Goal: Entertainment & Leisure: Consume media (video, audio)

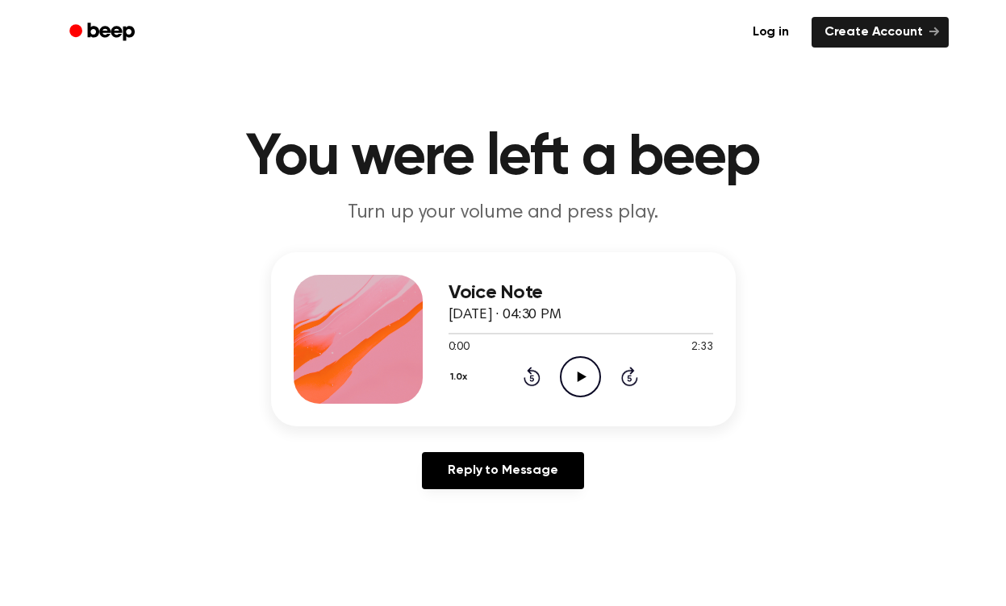
click at [584, 360] on icon "Play Audio" at bounding box center [580, 376] width 41 height 41
click at [531, 383] on icon "Rewind 5 seconds" at bounding box center [532, 376] width 18 height 21
click at [531, 381] on icon at bounding box center [532, 379] width 4 height 6
click at [573, 369] on icon "Pause Audio" at bounding box center [580, 376] width 41 height 41
click at [525, 379] on icon at bounding box center [531, 376] width 17 height 19
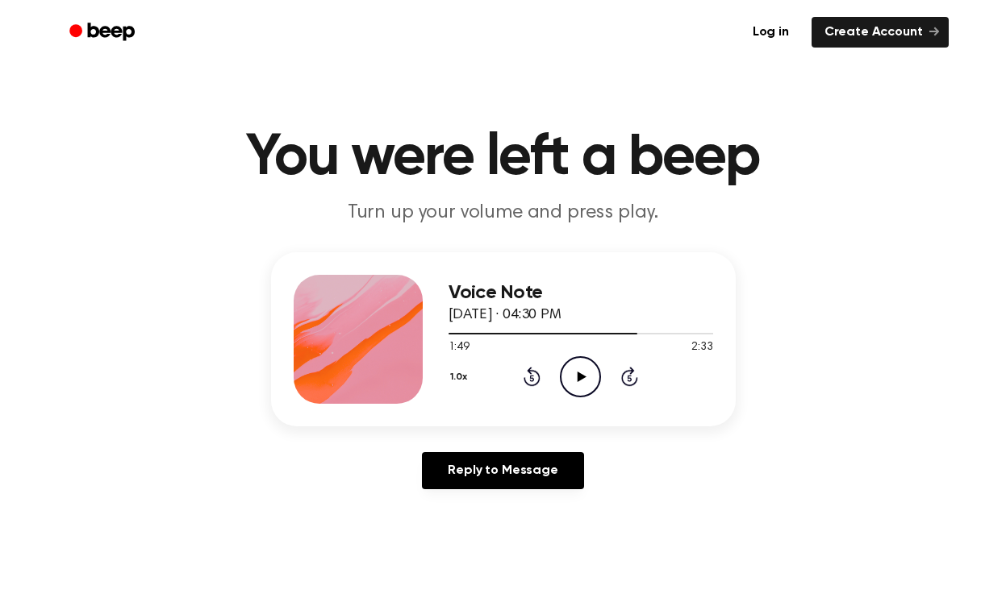
click at [525, 379] on icon at bounding box center [531, 376] width 17 height 19
click at [564, 375] on icon "Play Audio" at bounding box center [580, 376] width 41 height 41
click at [581, 382] on icon "Play Audio" at bounding box center [580, 376] width 41 height 41
